Goal: Task Accomplishment & Management: Use online tool/utility

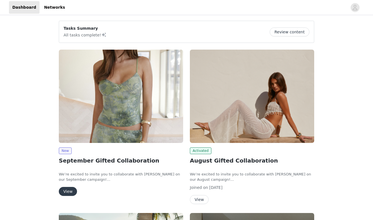
click at [64, 190] on button "View" at bounding box center [68, 191] width 18 height 9
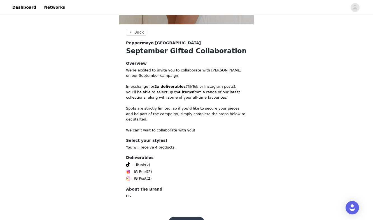
scroll to position [205, 0]
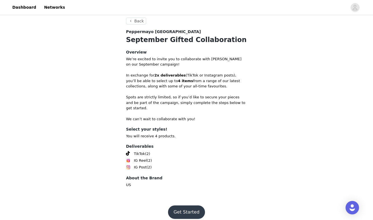
click at [182, 205] on button "Get Started" at bounding box center [186, 211] width 37 height 13
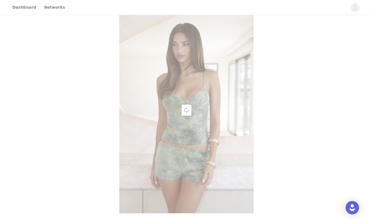
scroll to position [205, 0]
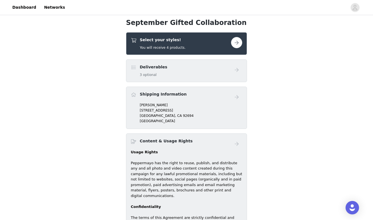
click at [234, 45] on button "button" at bounding box center [236, 42] width 11 height 11
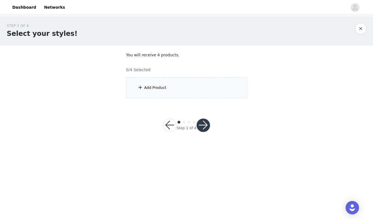
click at [163, 95] on div "Add Product" at bounding box center [186, 87] width 121 height 21
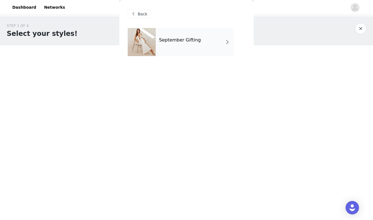
click at [194, 47] on div "September Gifting" at bounding box center [195, 42] width 78 height 28
